Goal: Task Accomplishment & Management: Manage account settings

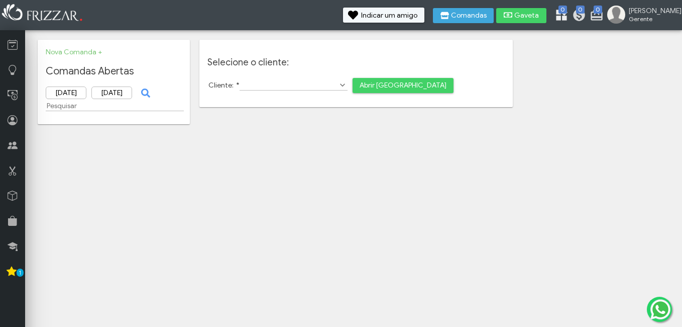
click at [565, 22] on link "0 Estoque Mínimo" at bounding box center [560, 16] width 10 height 16
click at [565, 15] on icon at bounding box center [560, 13] width 10 height 10
click at [586, 4] on div "ui-button BRUNO Gerente Minha Conta Home Treinamento Sair" at bounding box center [341, 15] width 682 height 30
click at [567, 12] on span "0" at bounding box center [563, 10] width 9 height 8
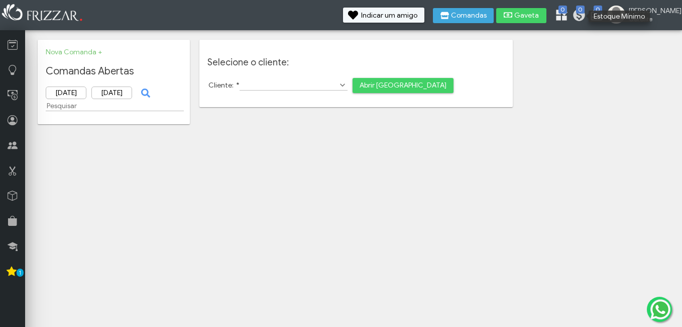
click at [567, 12] on span "0" at bounding box center [563, 10] width 9 height 8
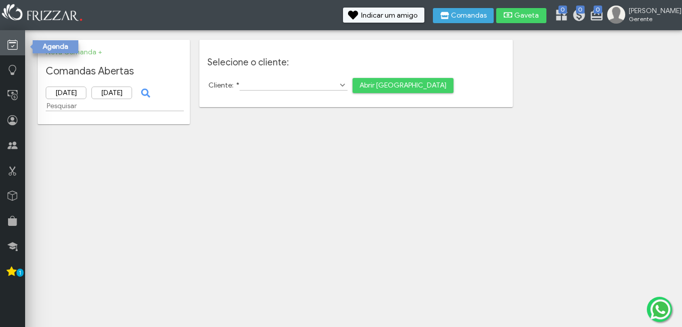
click at [11, 49] on icon at bounding box center [13, 45] width 10 height 13
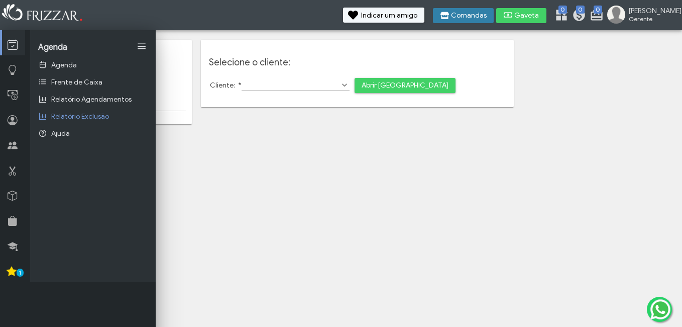
click at [487, 18] on span "Comandas" at bounding box center [469, 15] width 36 height 7
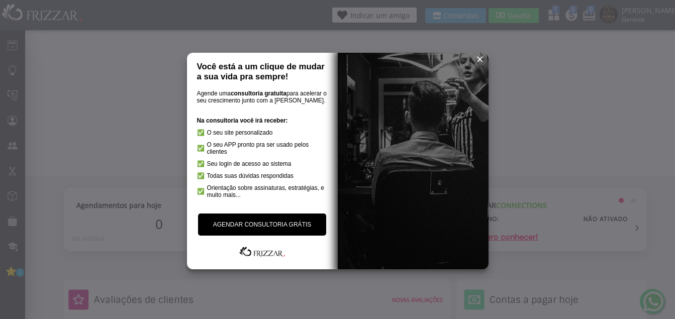
click at [293, 224] on link "AGENDAR CONSULTORIA GRÁTIS" at bounding box center [262, 225] width 129 height 22
click at [479, 58] on span "reset" at bounding box center [480, 59] width 10 height 10
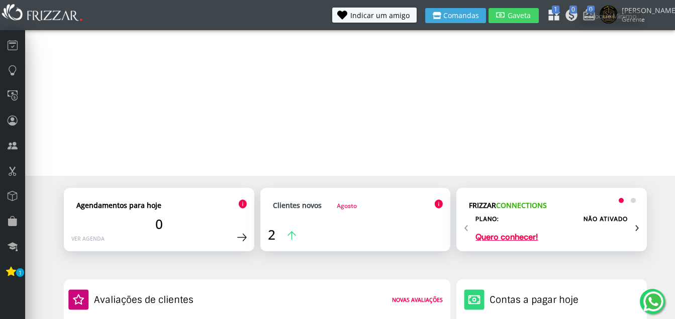
click at [557, 17] on icon at bounding box center [552, 13] width 10 height 10
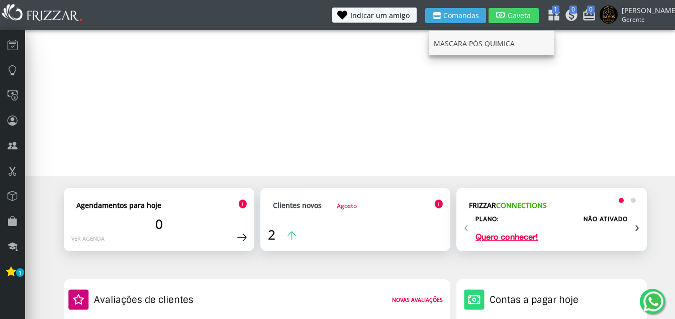
click at [645, 16] on span "Gerente" at bounding box center [643, 19] width 45 height 9
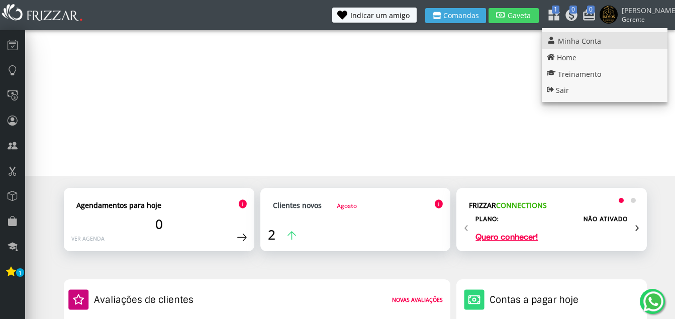
click at [616, 45] on link "Minha Conta" at bounding box center [605, 40] width 126 height 17
